Goal: Information Seeking & Learning: Learn about a topic

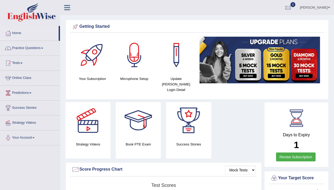
click at [291, 153] on link "Renew Subscription" at bounding box center [296, 157] width 40 height 9
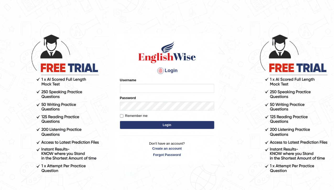
type input "sarah2023"
click at [145, 124] on button "Login" at bounding box center [167, 125] width 94 height 8
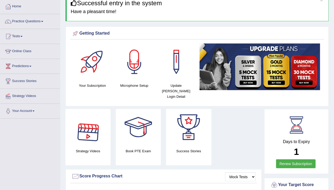
scroll to position [31, 0]
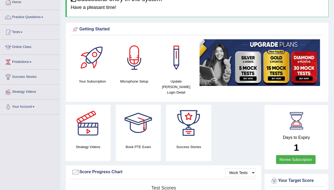
click at [298, 155] on link "Renew Subscription" at bounding box center [296, 159] width 40 height 9
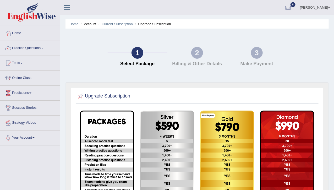
scroll to position [1, 0]
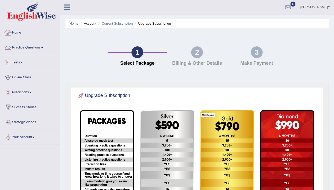
click at [15, 32] on link "Home" at bounding box center [30, 31] width 60 height 13
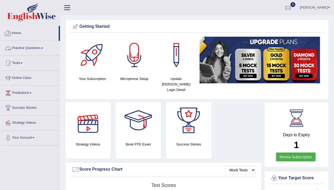
click at [25, 49] on link "Practice Questions" at bounding box center [30, 47] width 60 height 13
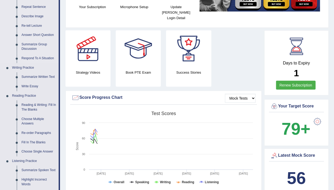
scroll to position [74, 0]
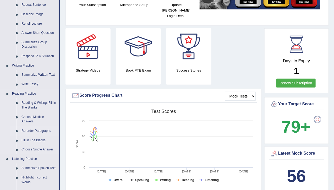
click at [40, 131] on link "Re-order Paragraphs" at bounding box center [39, 130] width 40 height 9
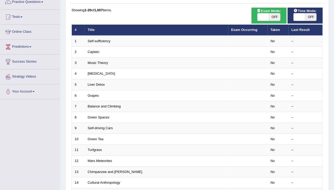
scroll to position [46, 0]
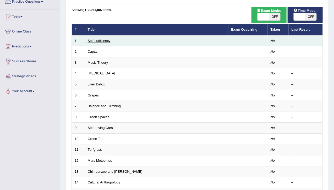
click at [94, 40] on link "Self-sufficiency" at bounding box center [99, 41] width 23 height 4
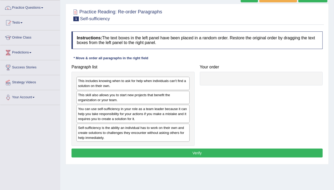
scroll to position [40, 0]
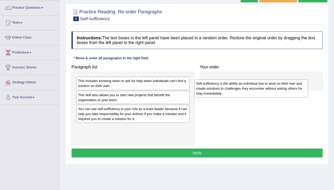
drag, startPoint x: 149, startPoint y: 130, endPoint x: 267, endPoint y: 87, distance: 126.0
click at [267, 87] on div "Self-sufficiency is the ability an individual has to work on their own and crea…" at bounding box center [252, 88] width 114 height 18
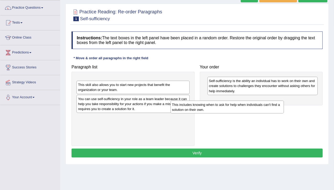
drag, startPoint x: 157, startPoint y: 83, endPoint x: 251, endPoint y: 107, distance: 97.0
click at [251, 107] on div "This includes knowing when to ask for help when individuals can't find a soluti…" at bounding box center [228, 107] width 114 height 13
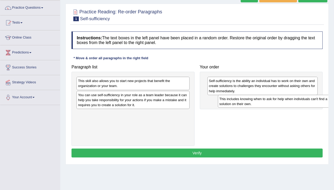
drag, startPoint x: 134, startPoint y: 82, endPoint x: 270, endPoint y: 100, distance: 137.0
click at [270, 100] on div "This includes knowing when to ask for help when individuals can't find a soluti…" at bounding box center [275, 101] width 114 height 13
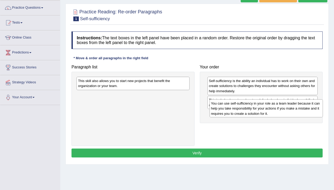
drag, startPoint x: 159, startPoint y: 100, endPoint x: 292, endPoint y: 108, distance: 133.4
click at [292, 108] on div "You can use self-sufficiency in your role as a team leader because it can help …" at bounding box center [267, 108] width 114 height 18
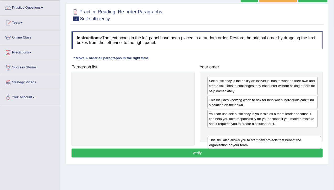
drag, startPoint x: 183, startPoint y: 85, endPoint x: 314, endPoint y: 145, distance: 144.2
click at [314, 145] on div "This skill also allows you to start new projects that benefit the organization …" at bounding box center [265, 142] width 114 height 13
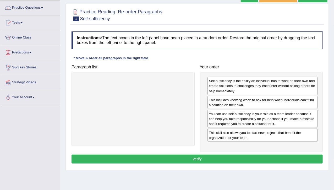
click at [233, 158] on button "Verify" at bounding box center [197, 159] width 251 height 9
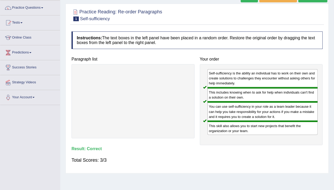
scroll to position [0, 0]
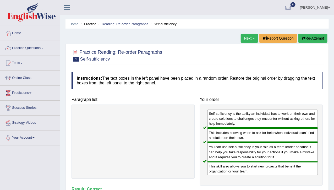
click at [244, 39] on link "Next »" at bounding box center [249, 38] width 17 height 9
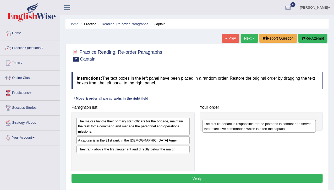
drag, startPoint x: 130, startPoint y: 159, endPoint x: 256, endPoint y: 125, distance: 130.5
click at [256, 125] on div "The first lieutenant is responsible for the platoons in combat and serves their…" at bounding box center [260, 126] width 114 height 13
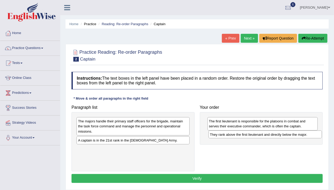
drag, startPoint x: 127, startPoint y: 147, endPoint x: 259, endPoint y: 133, distance: 132.9
click at [259, 133] on div "They rank above the first lieutenant and directly below the major." at bounding box center [266, 135] width 114 height 8
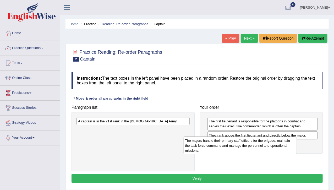
drag, startPoint x: 162, startPoint y: 126, endPoint x: 277, endPoint y: 148, distance: 117.4
click at [277, 148] on div "The majors handle their primary staff officers for the brigade, maintain the ta…" at bounding box center [241, 146] width 114 height 18
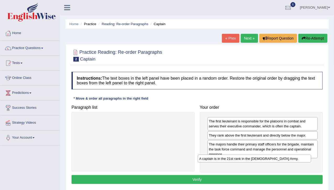
drag, startPoint x: 180, startPoint y: 120, endPoint x: 301, endPoint y: 157, distance: 127.1
click at [301, 157] on div "A captain is in the 21st rank in the US Army." at bounding box center [255, 159] width 114 height 8
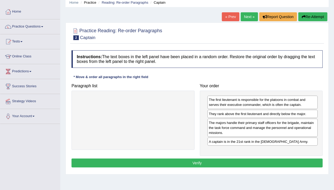
scroll to position [23, 0]
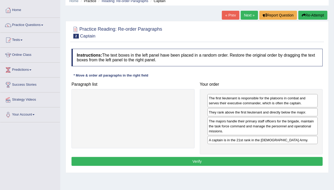
click at [198, 161] on button "Verify" at bounding box center [197, 161] width 251 height 9
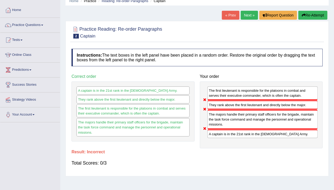
click at [249, 14] on link "Next »" at bounding box center [249, 15] width 17 height 9
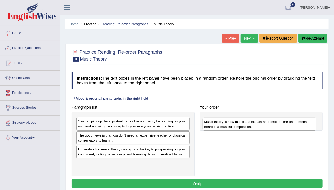
drag, startPoint x: 123, startPoint y: 149, endPoint x: 246, endPoint y: 121, distance: 126.4
click at [246, 121] on div "Music theory is how musicians explain and describe the phenomena heard in a mus…" at bounding box center [260, 124] width 114 height 13
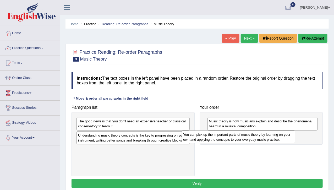
drag, startPoint x: 150, startPoint y: 125, endPoint x: 256, endPoint y: 138, distance: 107.5
click at [256, 138] on div "You can pick up the important parts of music theory by learning on your own and…" at bounding box center [239, 137] width 114 height 13
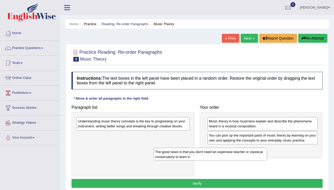
drag, startPoint x: 169, startPoint y: 124, endPoint x: 253, endPoint y: 150, distance: 88.2
click at [253, 150] on div "The good news is that you don't need an expensive teacher or classical conserva…" at bounding box center [211, 154] width 114 height 13
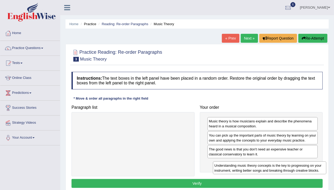
drag, startPoint x: 173, startPoint y: 124, endPoint x: 309, endPoint y: 168, distance: 143.6
click at [309, 168] on div "Understanding music theory concepts is the key to progressing on your instrumen…" at bounding box center [270, 168] width 114 height 13
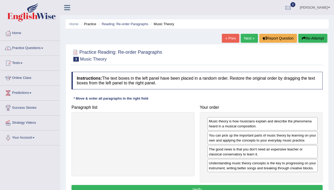
click at [225, 188] on button "Verify" at bounding box center [197, 189] width 251 height 9
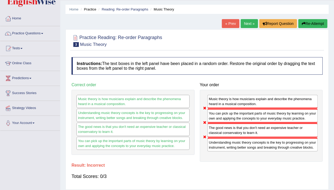
scroll to position [15, 0]
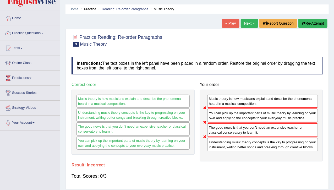
click at [248, 23] on link "Next »" at bounding box center [249, 23] width 17 height 9
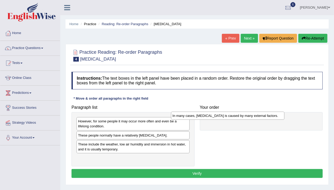
drag, startPoint x: 167, startPoint y: 135, endPoint x: 265, endPoint y: 116, distance: 99.0
click at [265, 116] on div "In many cases, [MEDICAL_DATA] is caused by many external factors." at bounding box center [228, 116] width 114 height 8
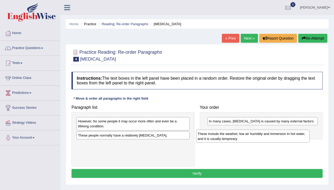
drag, startPoint x: 144, startPoint y: 147, endPoint x: 267, endPoint y: 134, distance: 123.7
click at [267, 134] on div "These include the weather, low air humidity and immersion in hot water, and it …" at bounding box center [253, 136] width 114 height 13
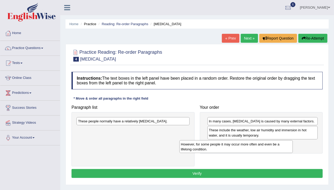
drag, startPoint x: 155, startPoint y: 120, endPoint x: 258, endPoint y: 143, distance: 105.6
click at [258, 143] on div "However, for some people it may occur more often and even be a lifelong conditi…" at bounding box center [237, 146] width 114 height 13
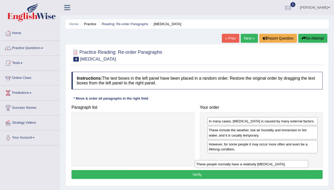
drag, startPoint x: 171, startPoint y: 120, endPoint x: 289, endPoint y: 163, distance: 126.1
click at [289, 163] on div "These people normally have a relatively [MEDICAL_DATA]." at bounding box center [252, 164] width 114 height 8
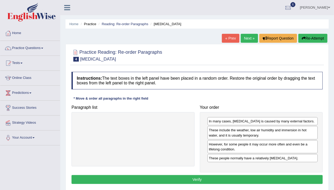
click at [234, 175] on button "Verify" at bounding box center [197, 179] width 251 height 9
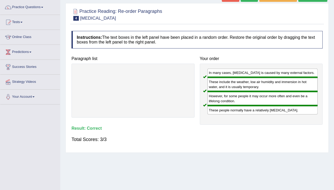
scroll to position [41, 0]
